Goal: Find contact information: Find contact information

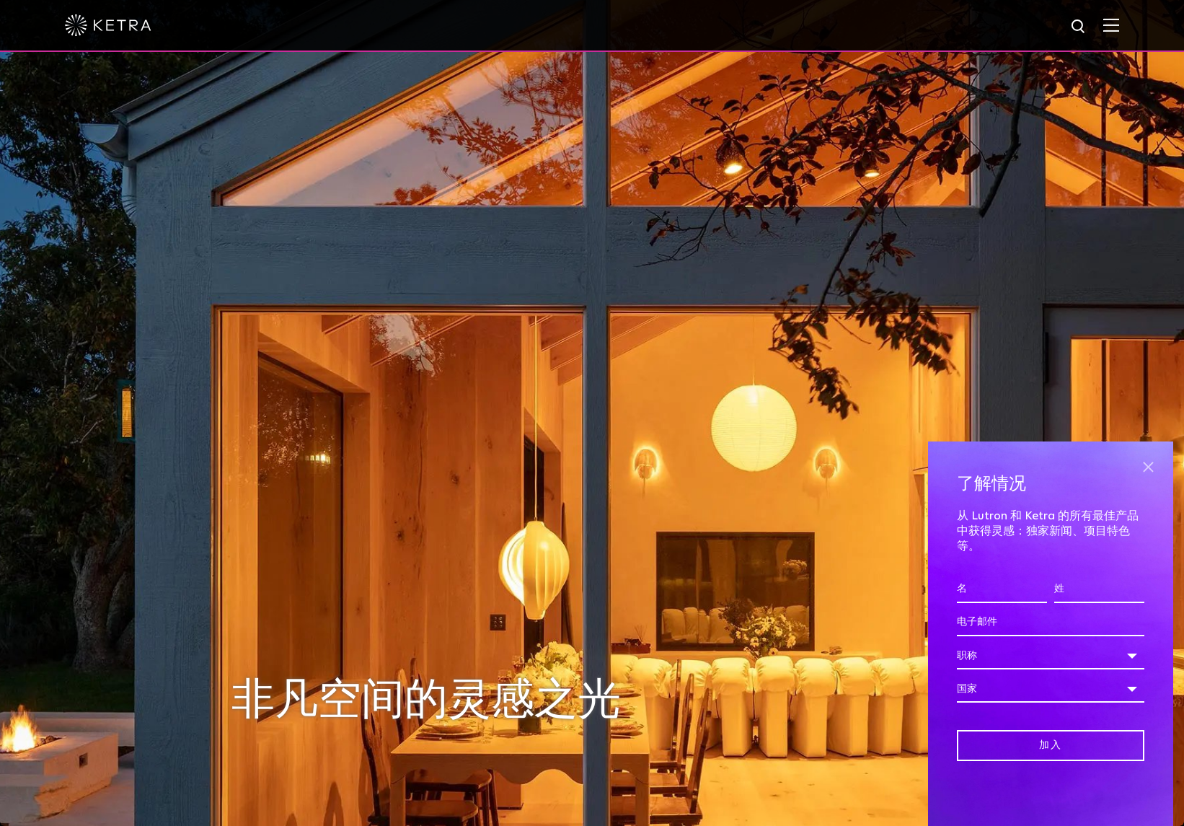
click at [1156, 466] on span at bounding box center [1148, 467] width 22 height 22
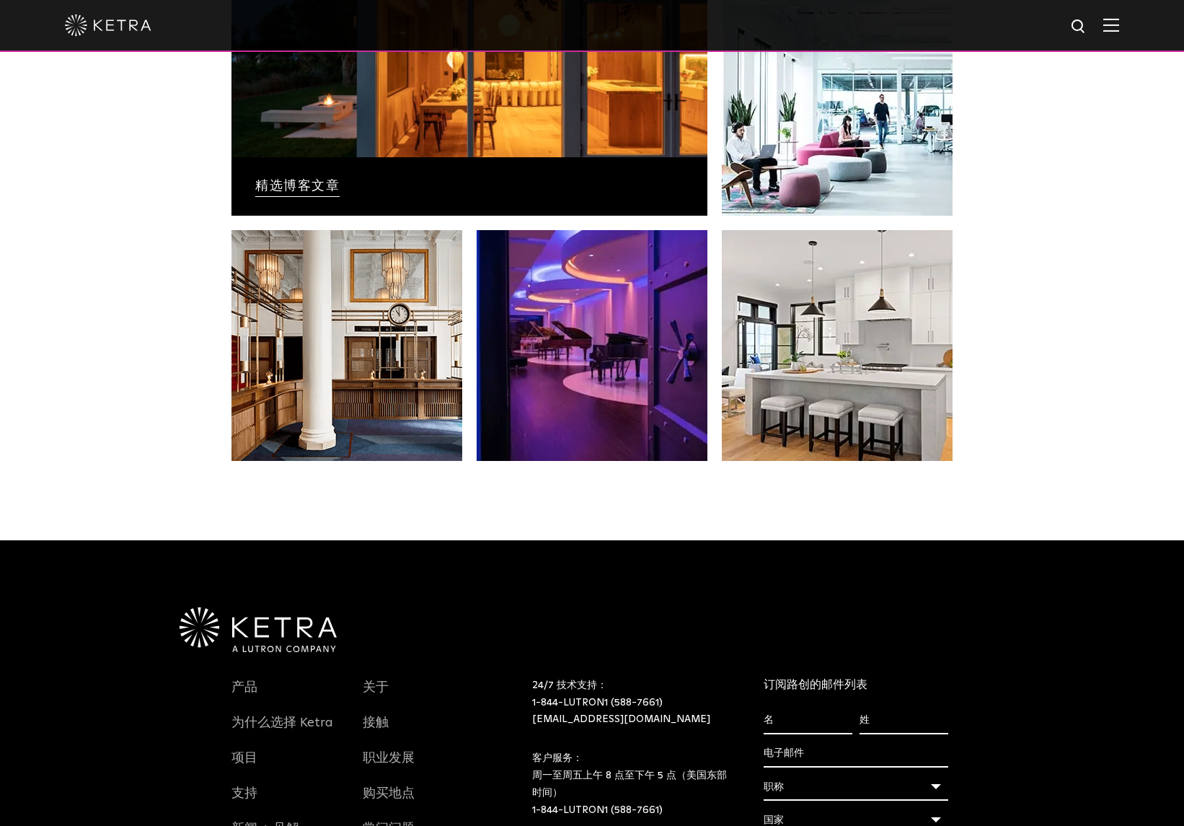
scroll to position [2991, 0]
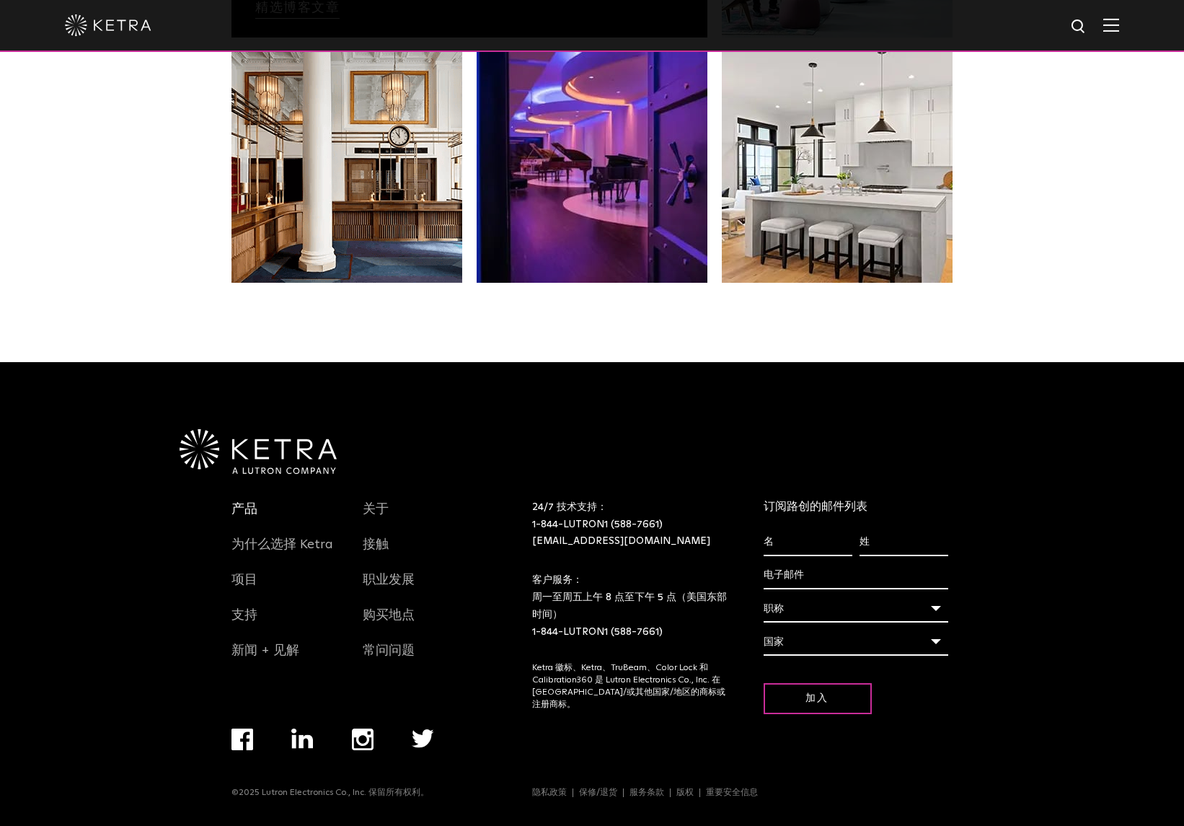
click at [243, 513] on font "产品" at bounding box center [244, 509] width 26 height 13
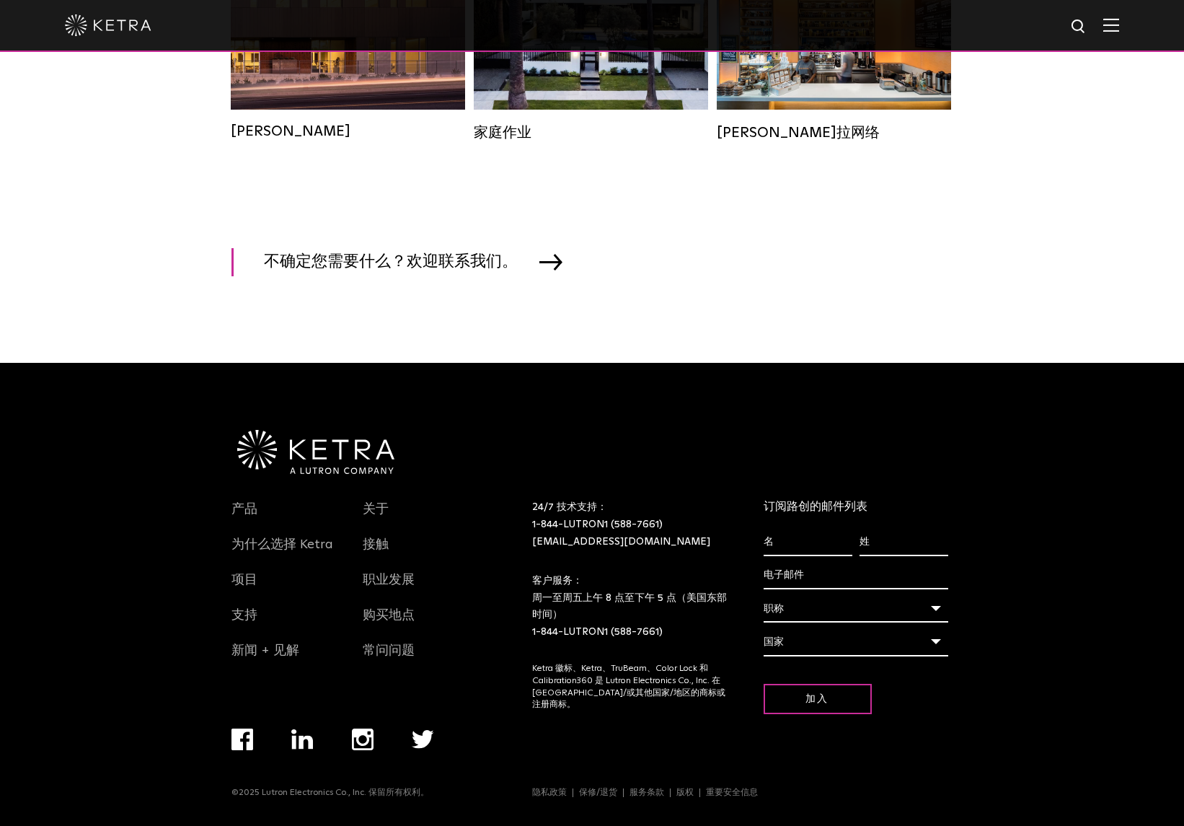
scroll to position [2330, 0]
click at [636, 540] on font "[EMAIL_ADDRESS][DOMAIN_NAME]" at bounding box center [621, 541] width 178 height 10
drag, startPoint x: 259, startPoint y: 793, endPoint x: 285, endPoint y: 800, distance: 26.9
click at [285, 800] on div "©2025 Lutron Electronics Co., Inc. 保留所有权利。" at bounding box center [330, 806] width 198 height 40
copy font "Lutron"
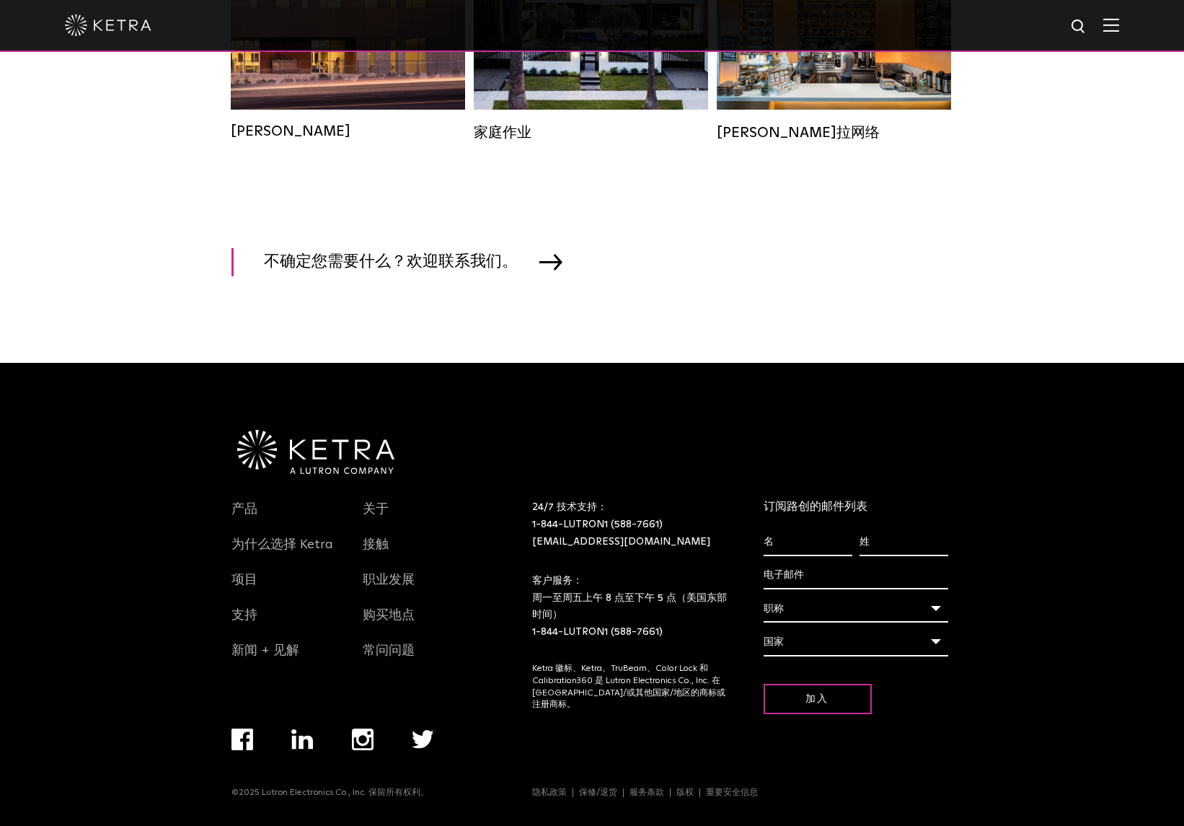
click at [1056, 531] on div "产品 为什么选择 Ketra 项目 支持 新闻 + 见解 关于 接触 职业发展 购买地点 常问问题 订阅路创的邮件列表 名 * 姓 * 电子邮件 * 职称 *…" at bounding box center [592, 595] width 1184 height 464
